Goal: Complete application form

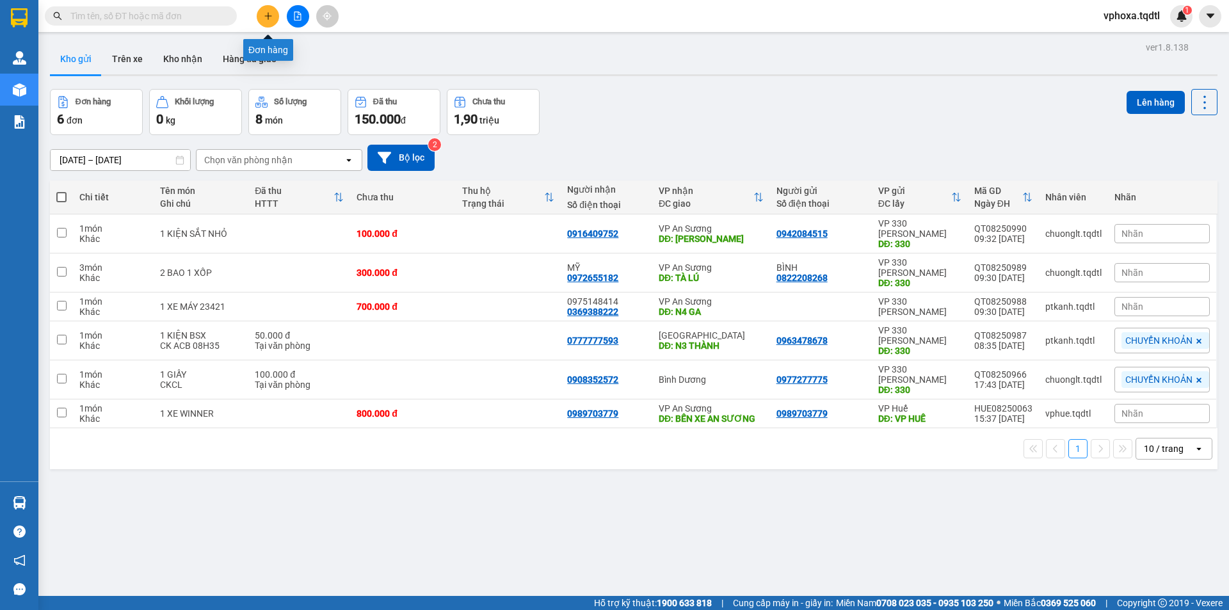
click at [259, 17] on button at bounding box center [268, 16] width 22 height 22
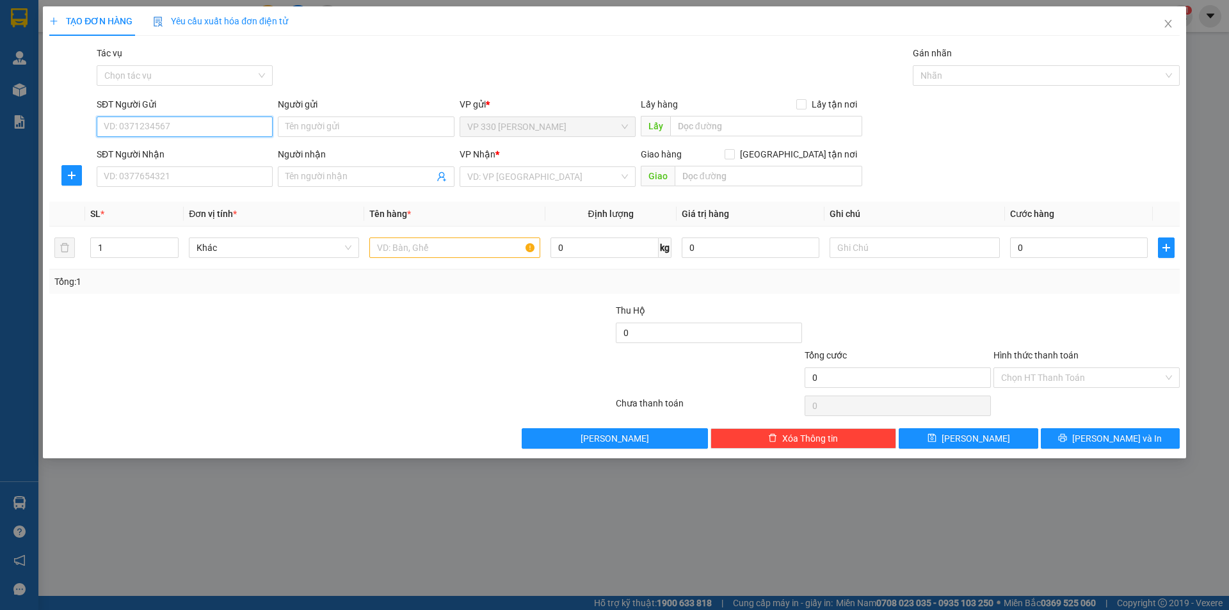
click at [195, 124] on input "SĐT Người Gửi" at bounding box center [185, 126] width 176 height 20
type input "0352676456"
click at [200, 179] on input "SĐT Người Nhận" at bounding box center [185, 176] width 176 height 20
type input "0902336786"
click at [326, 172] on input "Người nhận" at bounding box center [359, 177] width 148 height 14
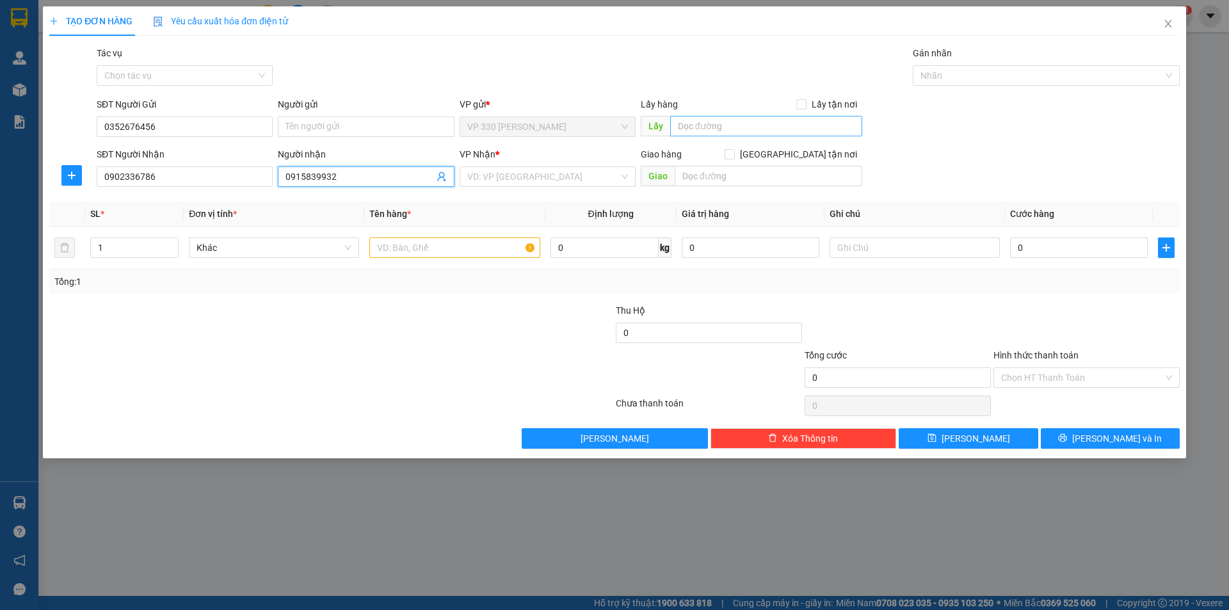
type input "0915839932"
click at [715, 118] on input "text" at bounding box center [766, 126] width 192 height 20
type input "h"
type input "HỒ XÁ"
click at [517, 178] on input "search" at bounding box center [543, 176] width 152 height 19
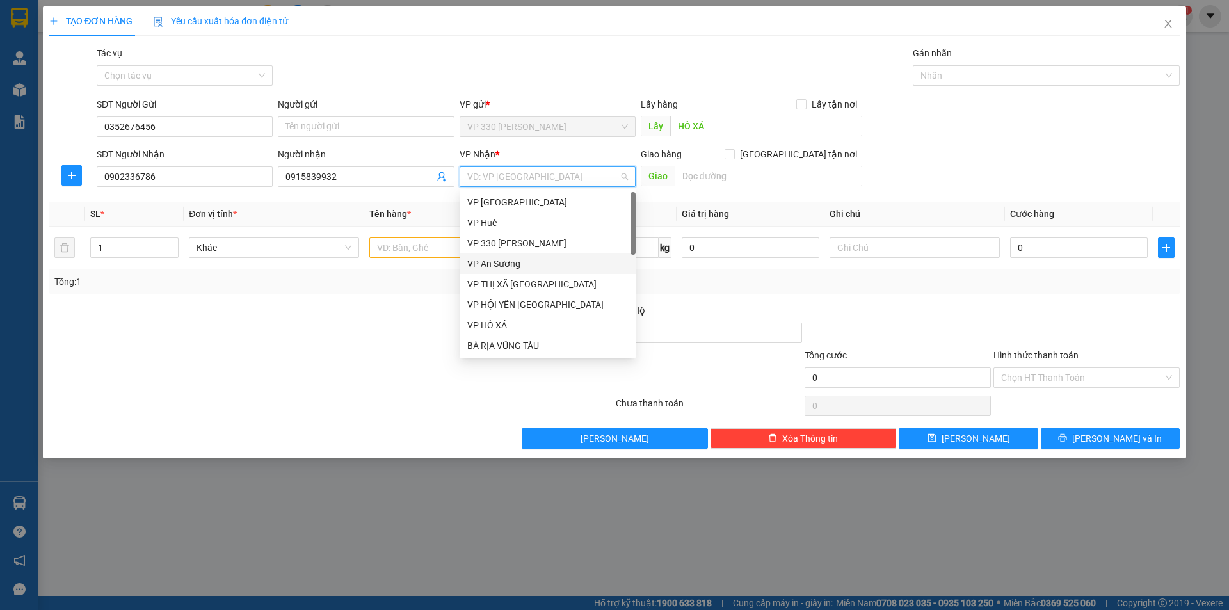
click at [522, 267] on div "VP An Sương" at bounding box center [547, 264] width 161 height 14
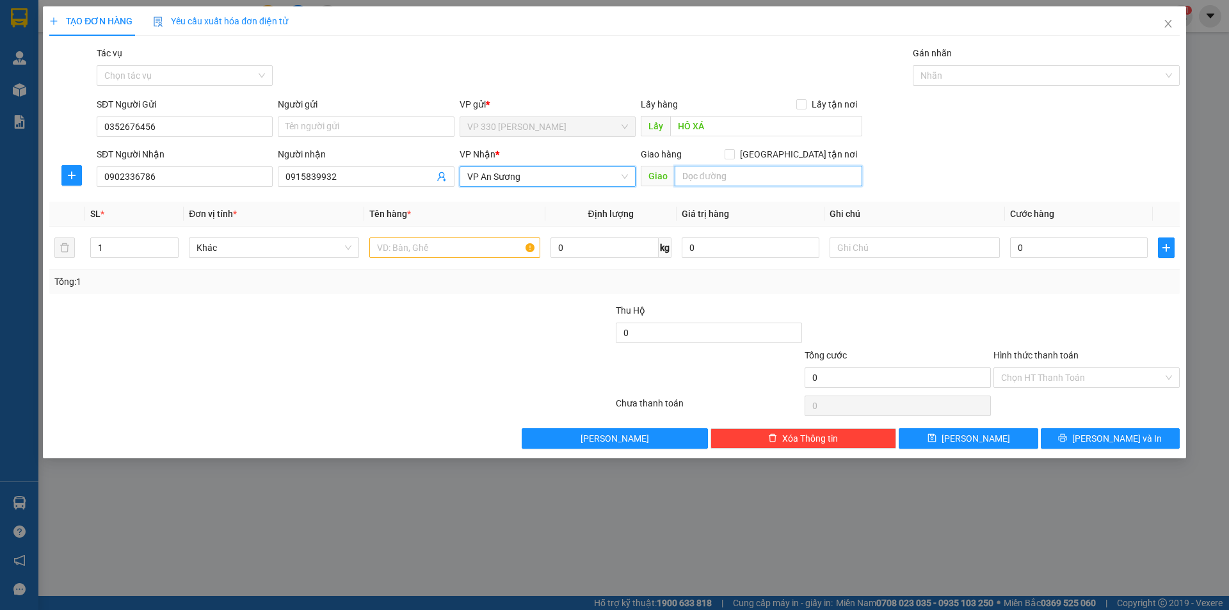
click at [706, 176] on input "text" at bounding box center [768, 176] width 188 height 20
type input "TAM HIỆP"
click at [399, 244] on input "text" at bounding box center [454, 247] width 170 height 20
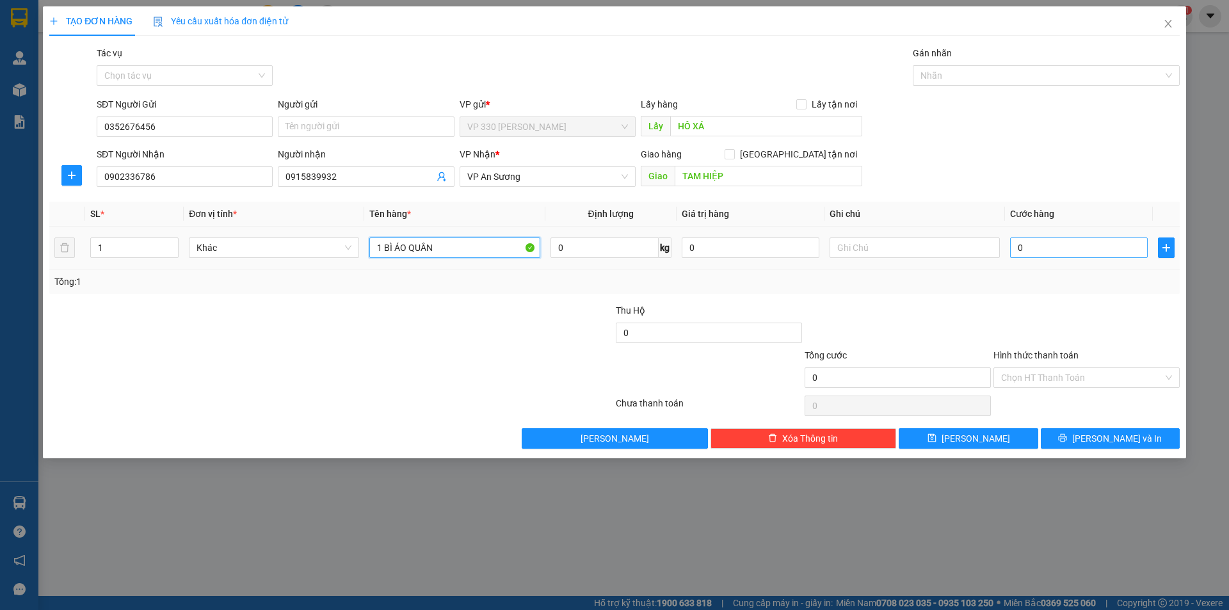
type input "1 BÌ ÁO QUẦN"
click at [1025, 247] on input "0" at bounding box center [1079, 247] width 138 height 20
type input "1"
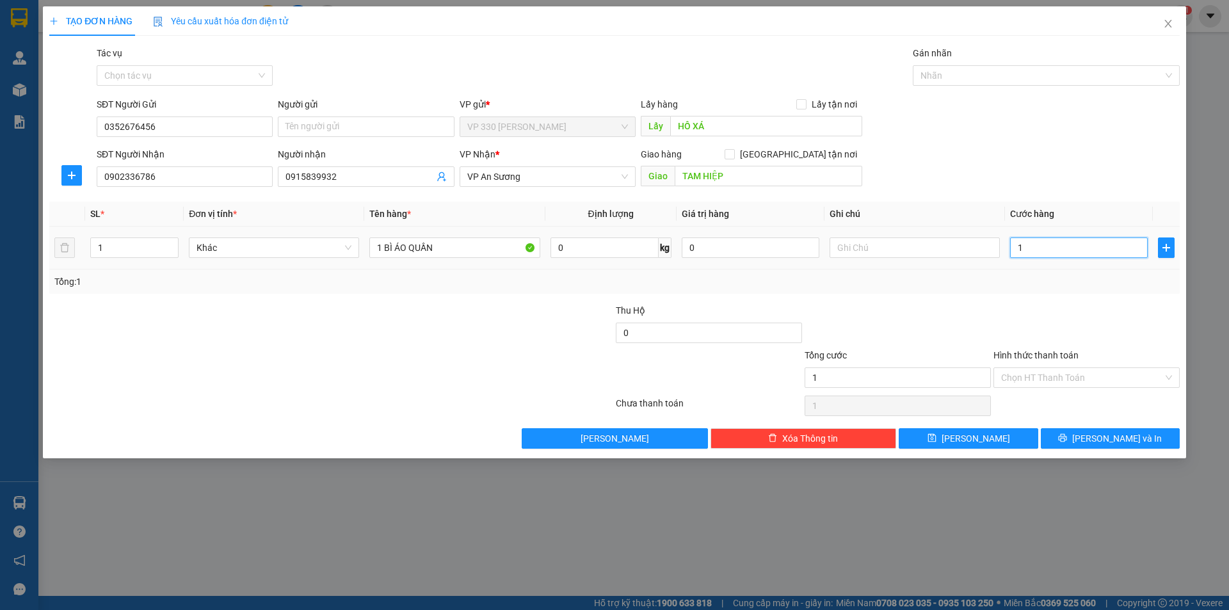
type input "15"
type input "150"
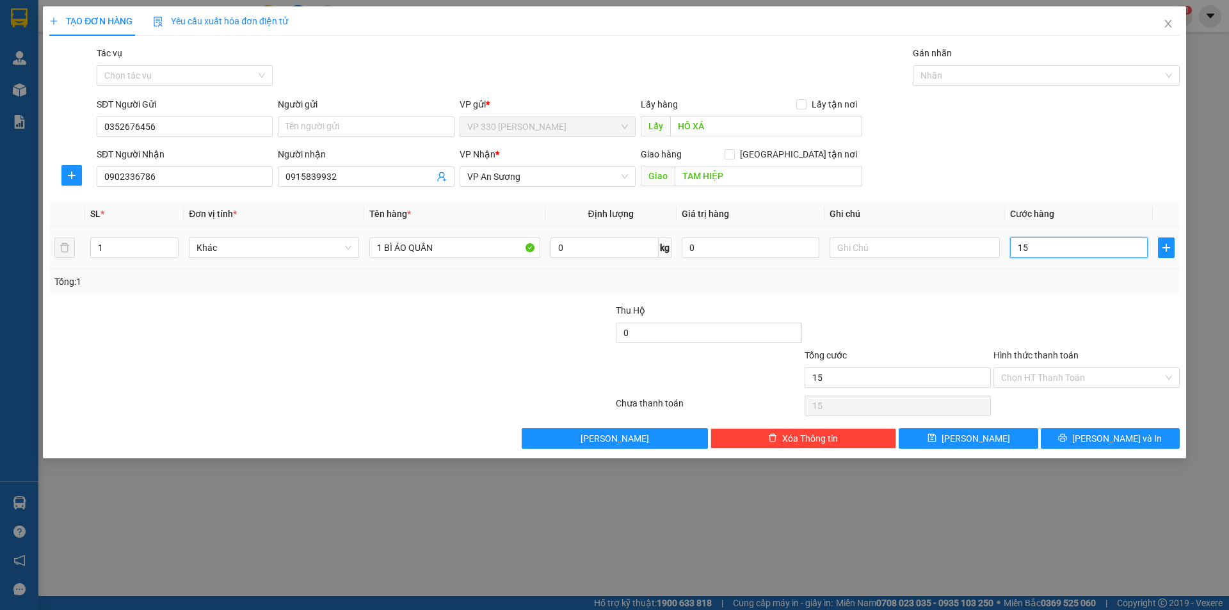
type input "150"
type input "1.500"
type input "15.000"
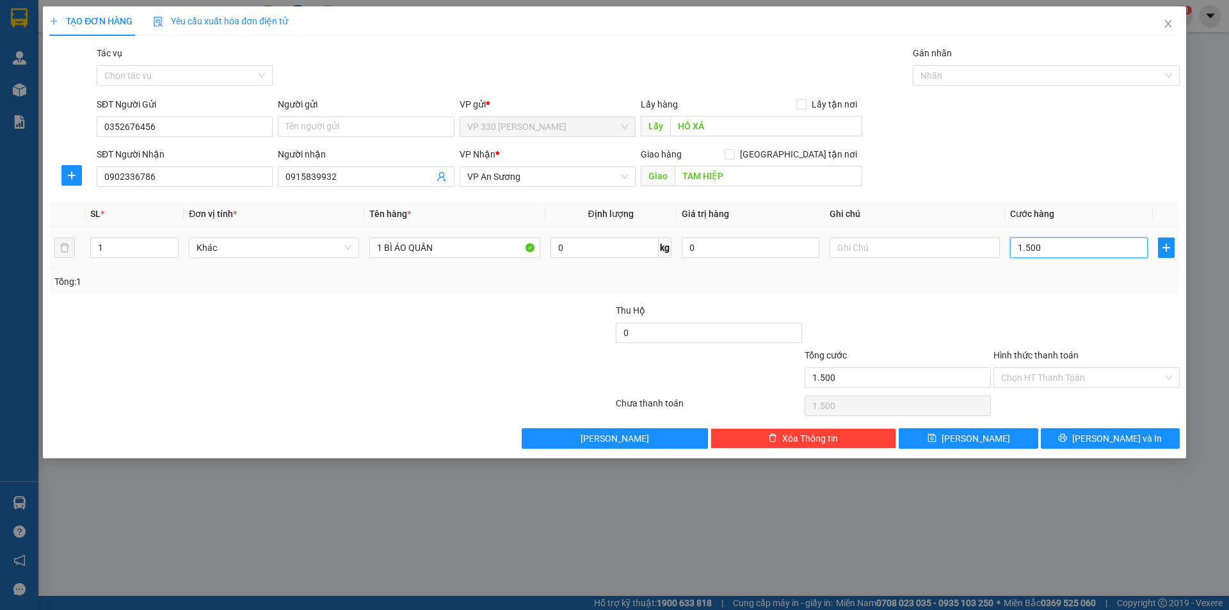
type input "15.000"
type input "150.000"
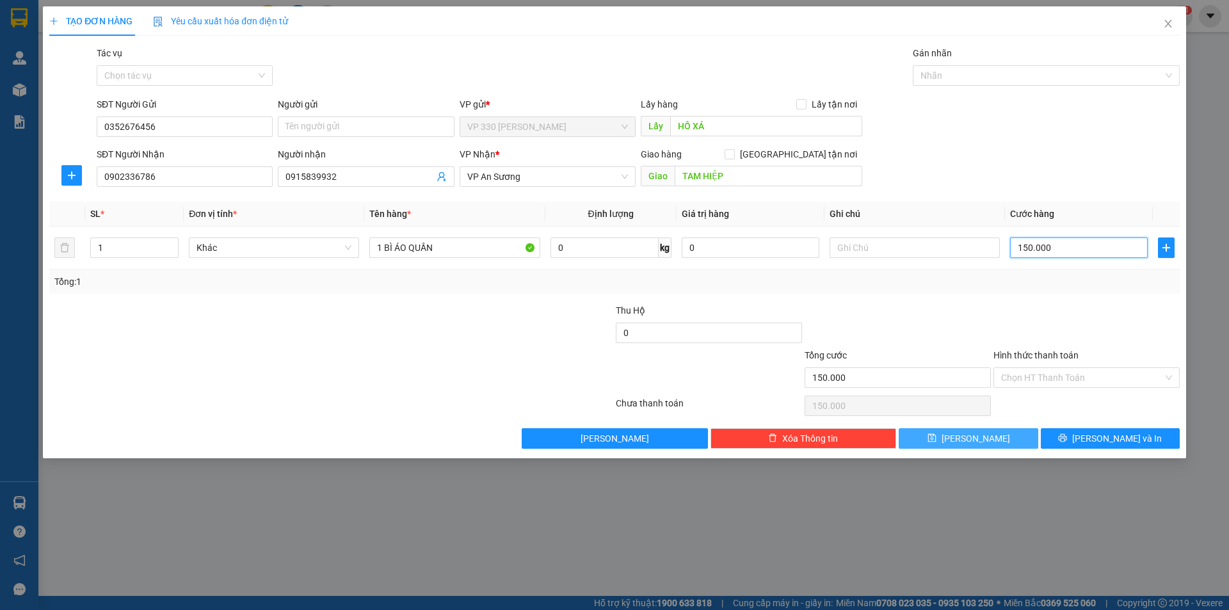
type input "150.000"
click at [993, 435] on button "[PERSON_NAME]" at bounding box center [967, 438] width 139 height 20
type input "0"
